Goal: Task Accomplishment & Management: Use online tool/utility

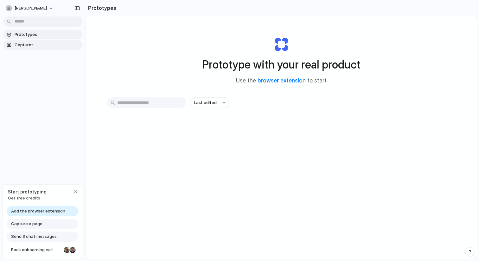
click at [54, 46] on span "Captures" at bounding box center [47, 45] width 65 height 6
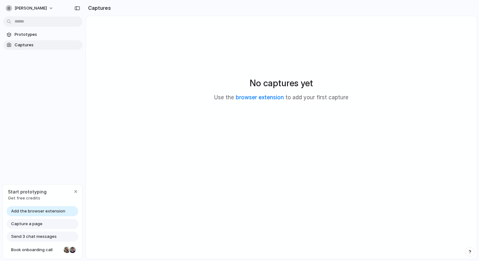
click at [45, 224] on div "Capture a page" at bounding box center [43, 223] width 72 height 10
click at [29, 224] on span "Capture a page" at bounding box center [26, 223] width 31 height 6
click at [36, 211] on span "Add the browser extension" at bounding box center [38, 211] width 54 height 6
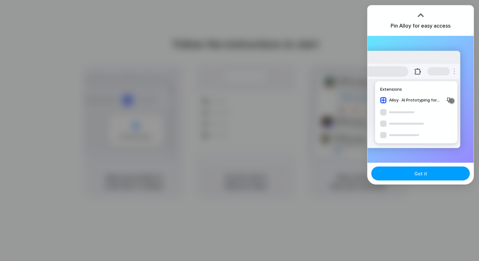
click at [413, 171] on button "Got it" at bounding box center [420, 173] width 98 height 14
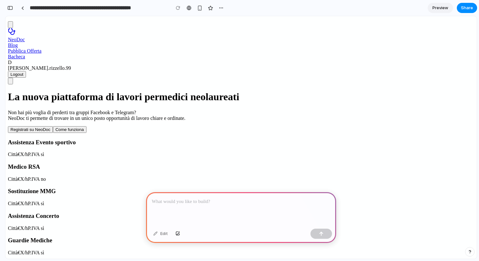
click at [237, 211] on div at bounding box center [241, 209] width 190 height 34
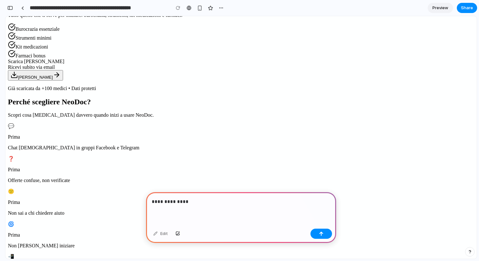
scroll to position [428, 0]
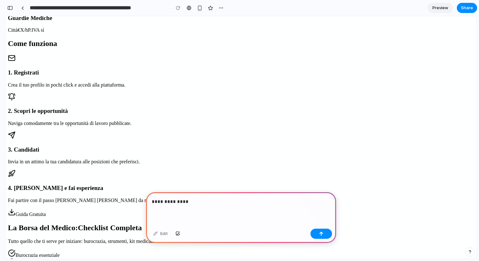
scroll to position [0, 0]
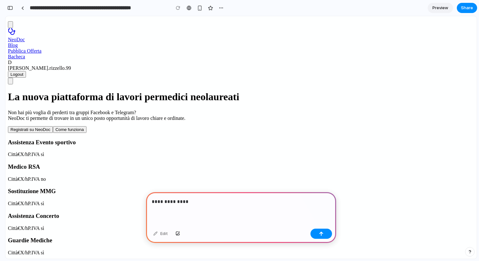
click at [261, 214] on div "**********" at bounding box center [241, 209] width 190 height 34
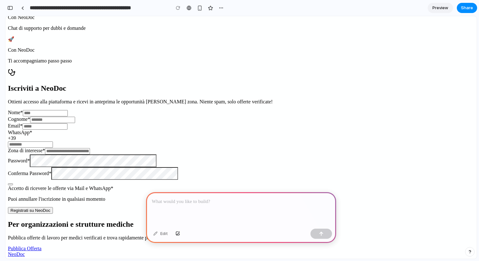
scroll to position [965, 0]
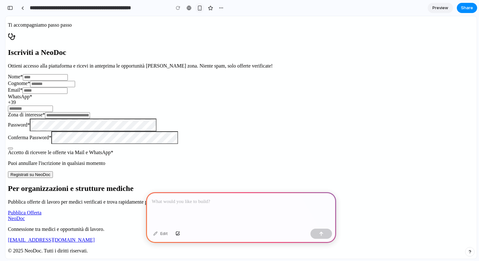
click at [199, 10] on div "button" at bounding box center [199, 7] width 5 height 5
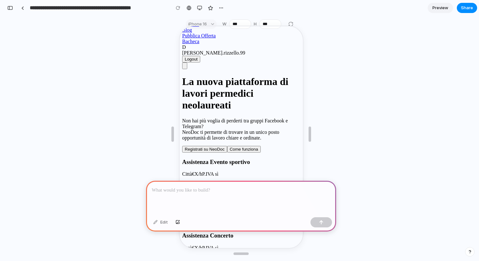
scroll to position [98, 0]
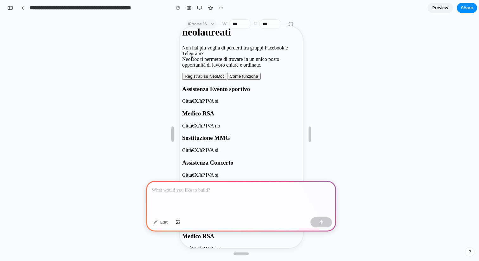
click at [241, 194] on div at bounding box center [241, 197] width 190 height 34
click at [211, 192] on p "**********" at bounding box center [241, 190] width 179 height 8
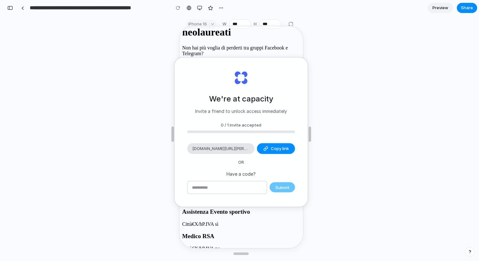
click at [264, 164] on div "We're at capacity Invite a friend to unlock access immediately 0 / 1 invite acc…" at bounding box center [240, 132] width 133 height 149
click at [338, 151] on div "We're at capacity Invite a friend to unlock access immediately 0 / 1 invite acc…" at bounding box center [240, 134] width 471 height 226
type input "**********"
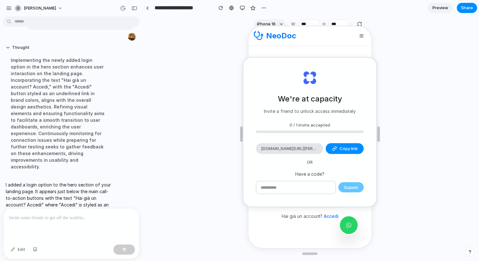
scroll to position [0, 0]
